Goal: Information Seeking & Learning: Learn about a topic

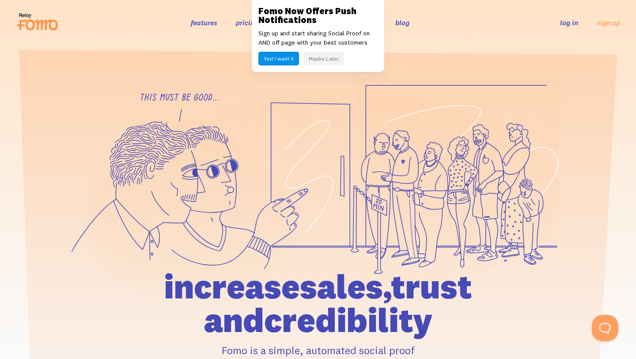
click at [296, 58] on button "Yes! I want it" at bounding box center [278, 59] width 41 height 14
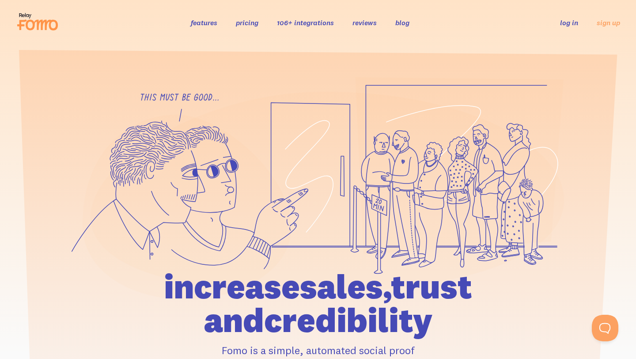
click at [246, 21] on link "pricing" at bounding box center [247, 22] width 23 height 9
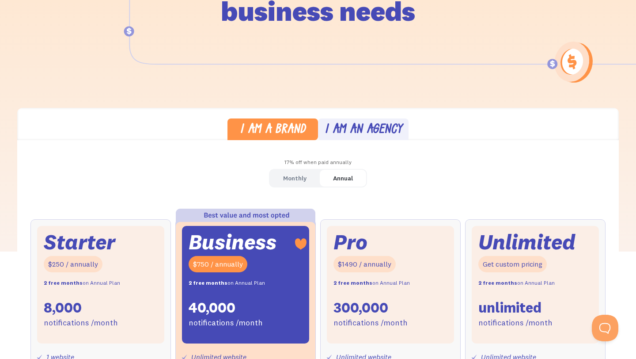
scroll to position [185, 0]
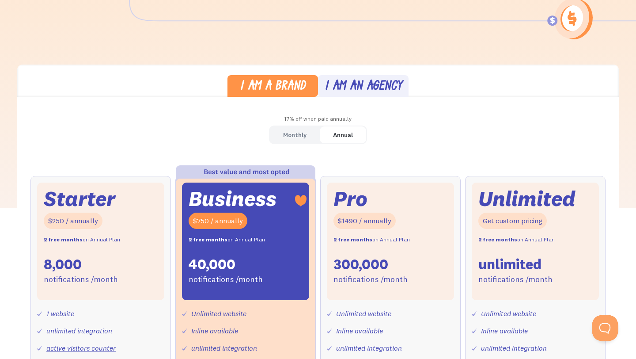
click at [301, 130] on div "Monthly" at bounding box center [294, 135] width 23 height 13
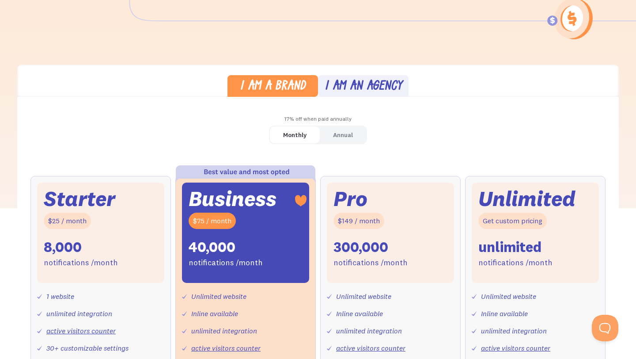
click at [334, 132] on div "Annual" at bounding box center [343, 135] width 20 height 13
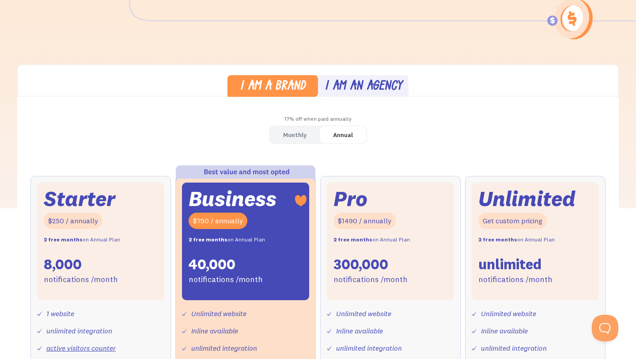
click at [304, 132] on div "Monthly" at bounding box center [294, 135] width 23 height 13
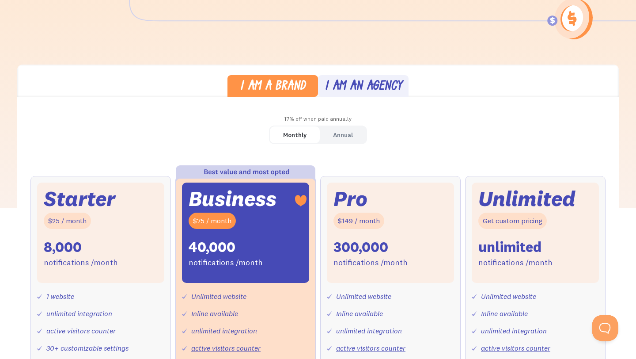
click at [370, 92] on div "I am an agency" at bounding box center [364, 86] width 78 height 13
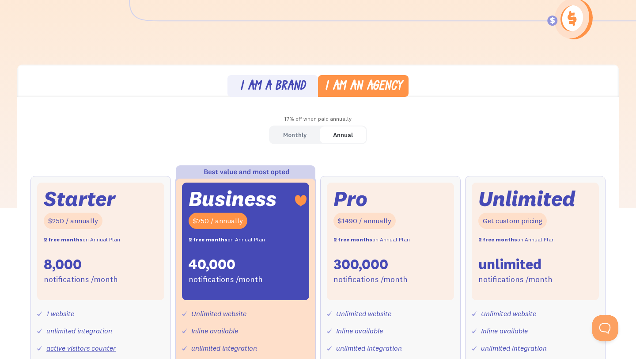
click at [302, 130] on div "Monthly" at bounding box center [294, 135] width 23 height 13
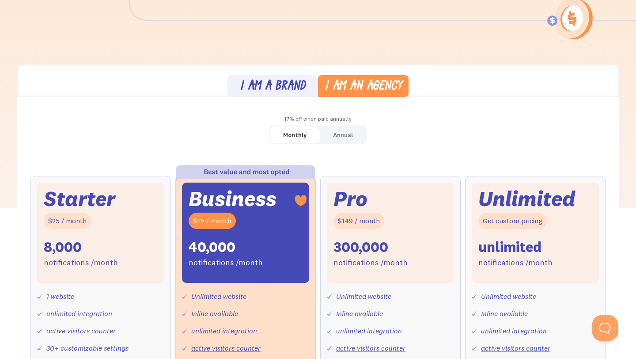
click at [353, 131] on div "Annual" at bounding box center [343, 135] width 20 height 13
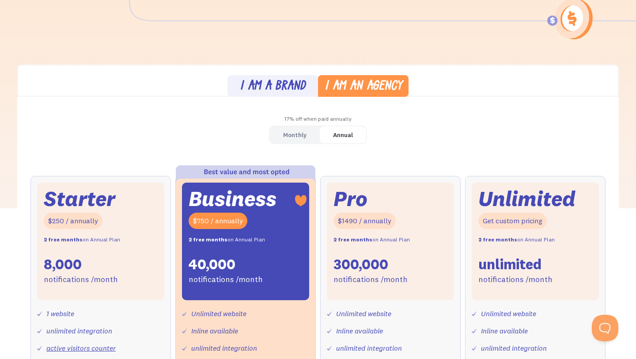
click at [288, 87] on div "I am a brand" at bounding box center [273, 86] width 66 height 13
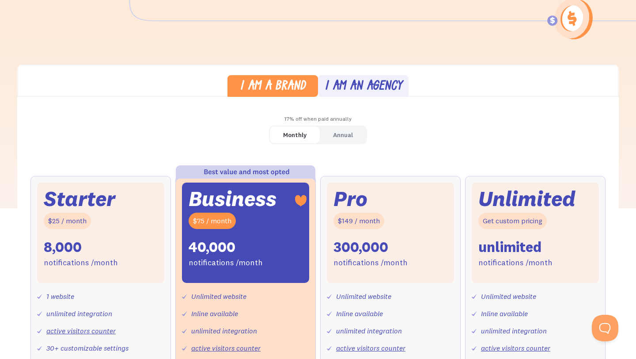
click at [341, 91] on div "I am an agency" at bounding box center [364, 86] width 78 height 13
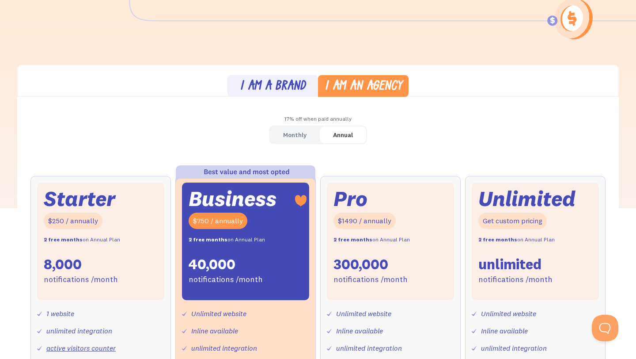
click at [282, 95] on link "I am a brand" at bounding box center [273, 86] width 91 height 22
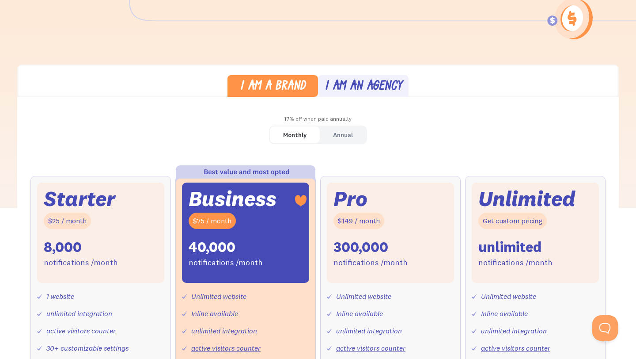
click at [332, 137] on link "Annual" at bounding box center [343, 134] width 46 height 17
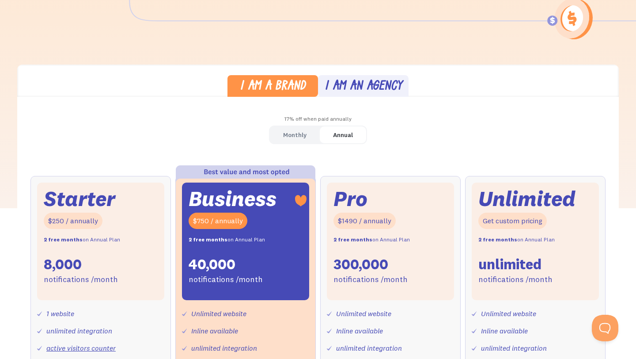
click at [361, 91] on div "I am an agency" at bounding box center [364, 86] width 78 height 13
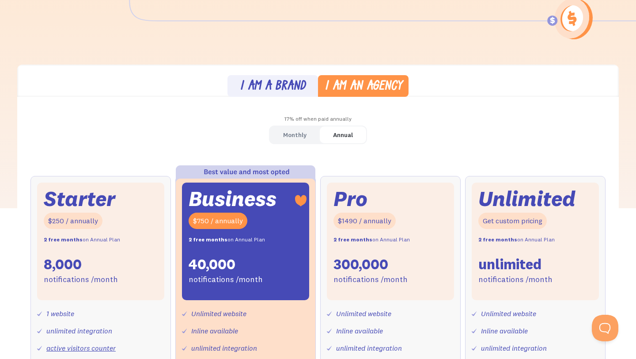
click at [263, 76] on link "I am a brand" at bounding box center [273, 86] width 91 height 22
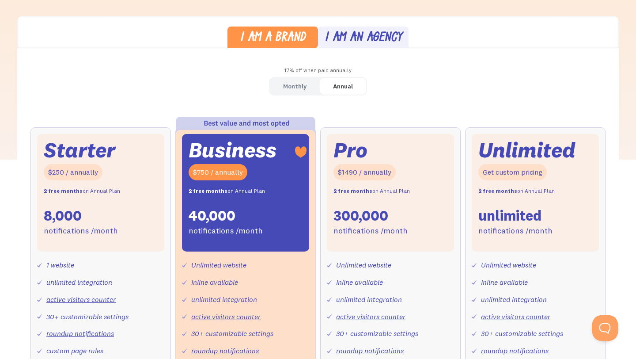
scroll to position [235, 0]
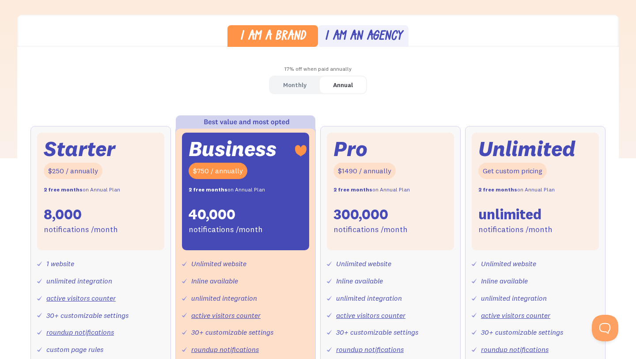
click at [356, 35] on div "I am an agency" at bounding box center [364, 36] width 78 height 13
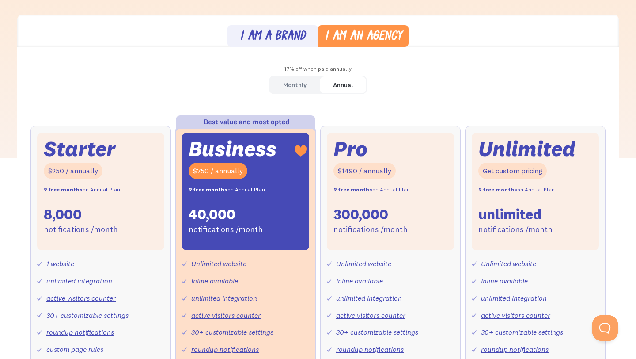
click at [281, 35] on div "I am a brand" at bounding box center [273, 36] width 66 height 13
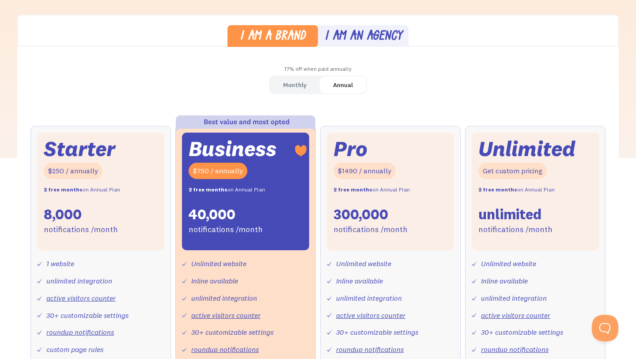
click at [294, 80] on div "Monthly" at bounding box center [294, 85] width 23 height 13
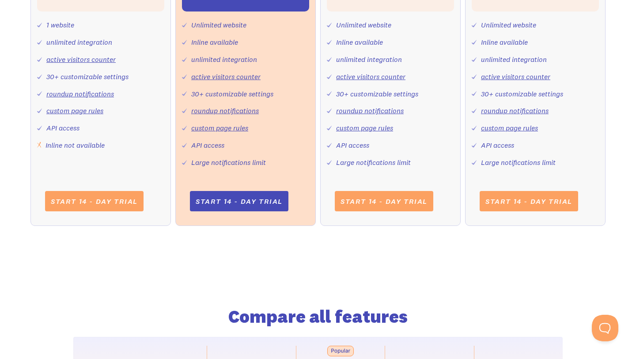
scroll to position [0, 0]
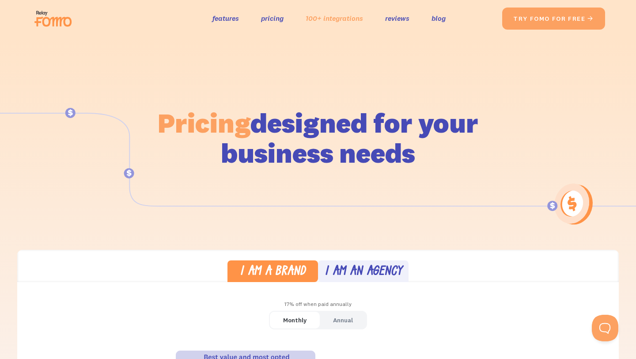
click at [337, 16] on link "100+ integrations" at bounding box center [334, 18] width 57 height 13
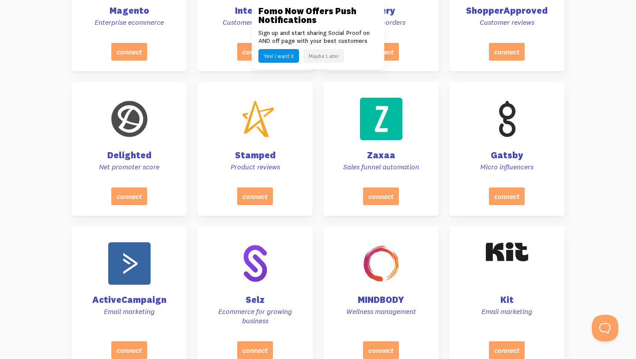
scroll to position [1573, 0]
click at [316, 61] on button "Maybe Later" at bounding box center [324, 56] width 41 height 14
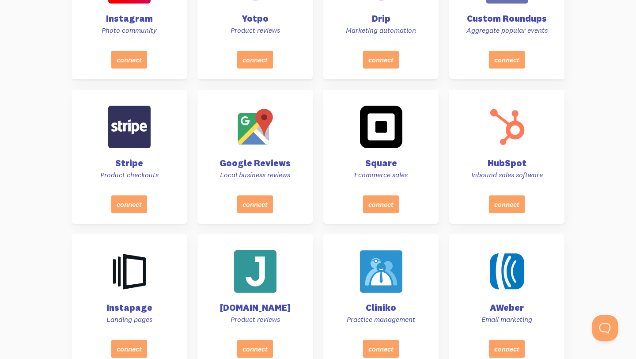
scroll to position [0, 0]
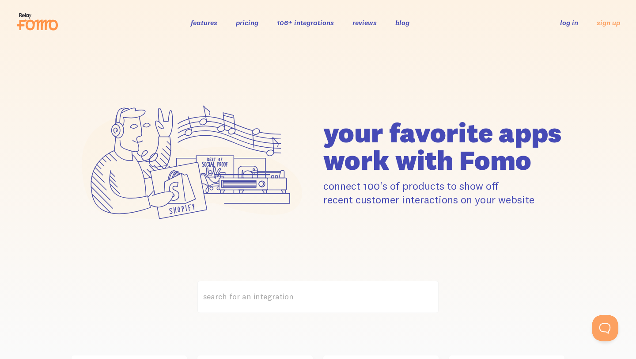
click at [194, 19] on link "features" at bounding box center [204, 22] width 27 height 9
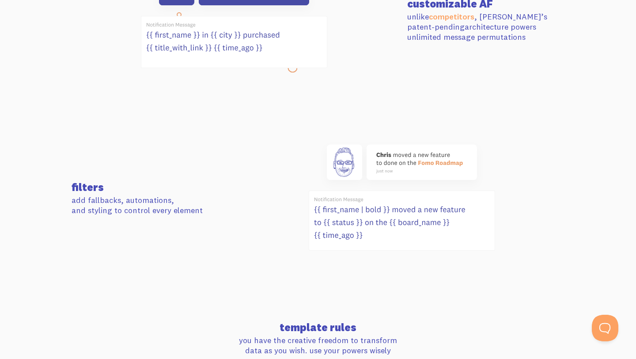
scroll to position [479, 0]
